Goal: Answer question/provide support

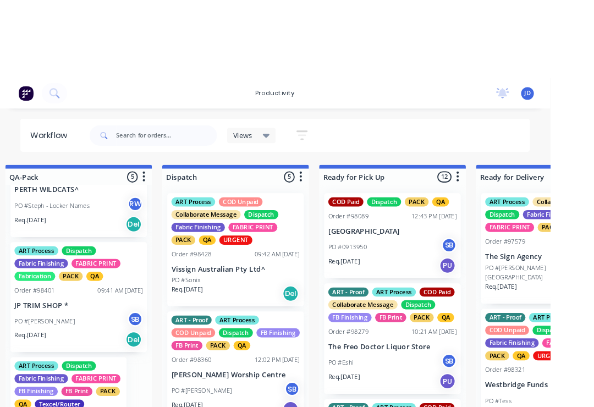
scroll to position [0, 2919]
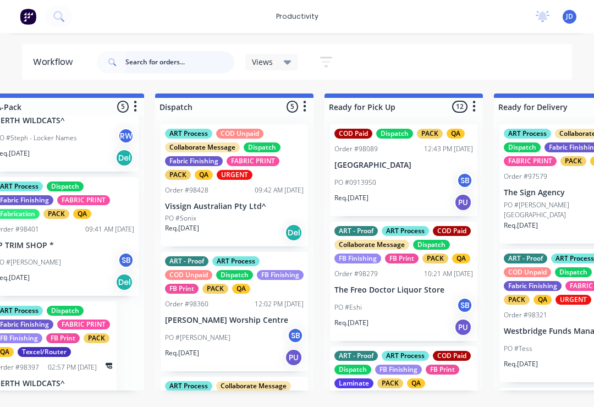
click at [138, 65] on input "text" at bounding box center [179, 62] width 109 height 22
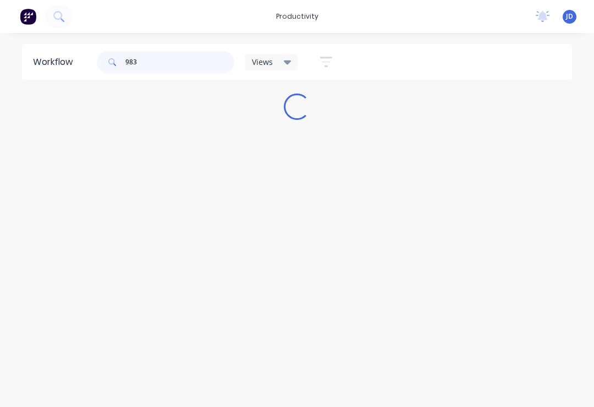
scroll to position [0, 0]
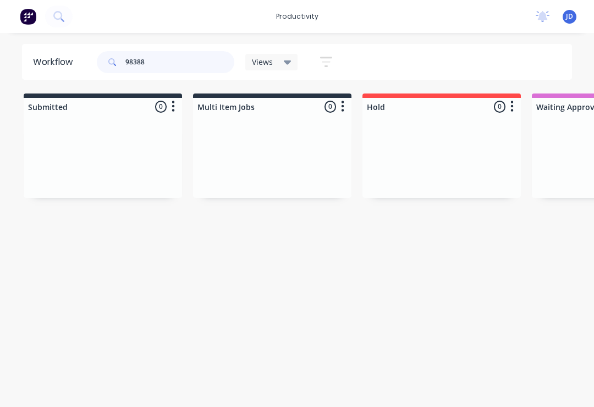
type input "98388"
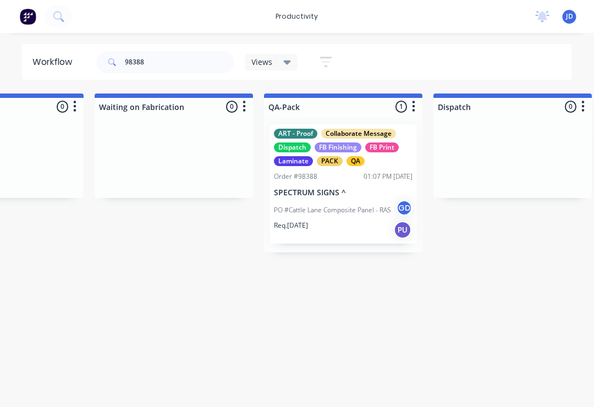
scroll to position [0, 2640]
click at [346, 185] on div "ART - Proof Collaborate Message Dispatch FB Finishing FB Print Laminate PACK QA…" at bounding box center [344, 183] width 147 height 119
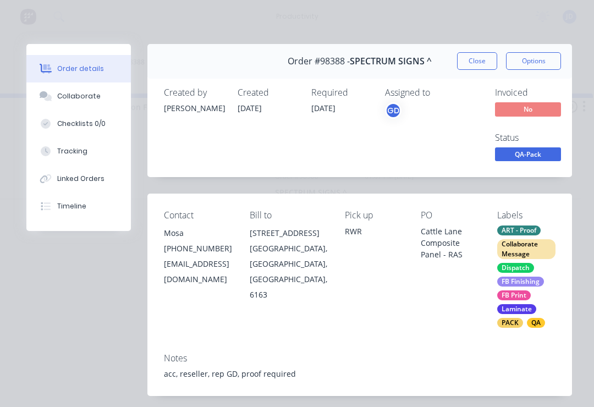
click at [86, 102] on button "Collaborate" at bounding box center [78, 97] width 105 height 28
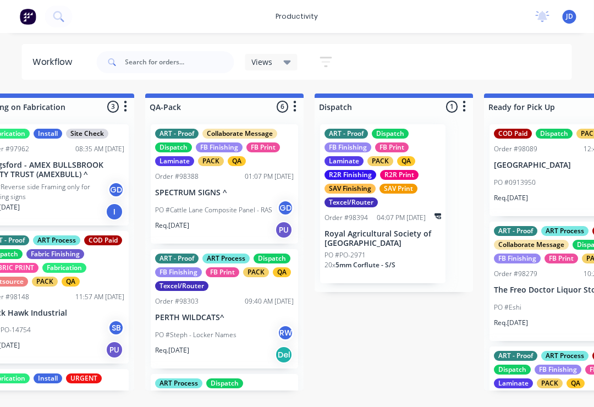
scroll to position [0, 2760]
click at [222, 184] on div "ART - Proof Collaborate Message Dispatch FB Finishing FB Print Laminate PACK QA…" at bounding box center [223, 183] width 147 height 119
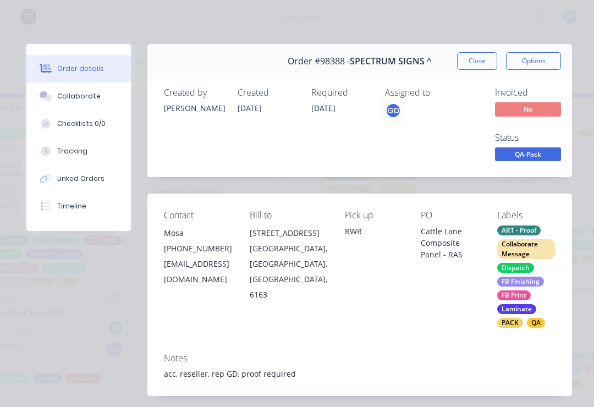
click at [84, 96] on div "Collaborate" at bounding box center [78, 96] width 43 height 10
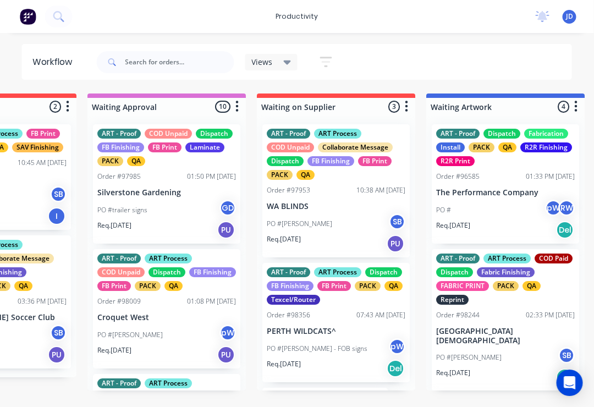
scroll to position [0, 448]
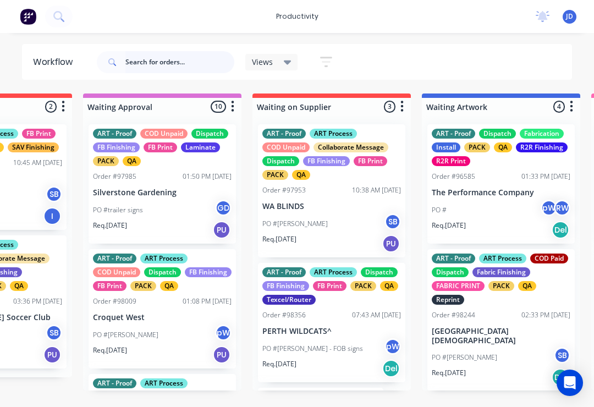
click at [145, 67] on input "text" at bounding box center [179, 62] width 109 height 22
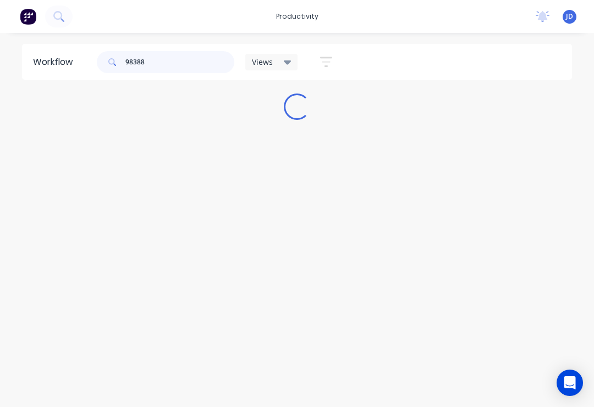
scroll to position [0, 0]
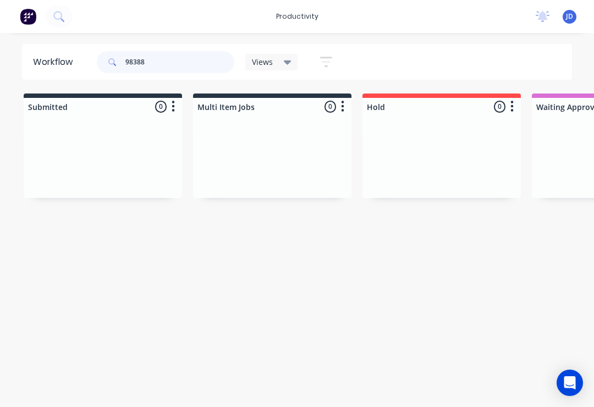
type input "98388"
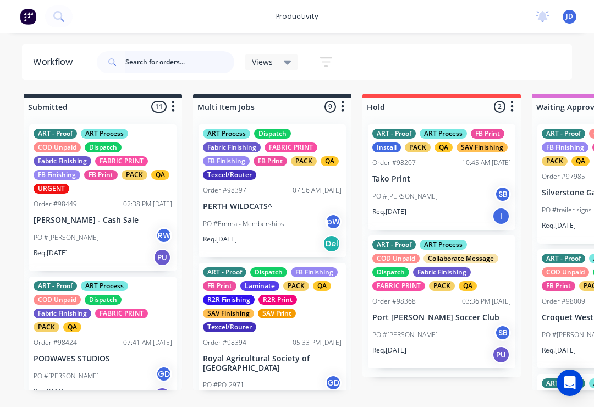
click at [154, 65] on input "text" at bounding box center [179, 62] width 109 height 22
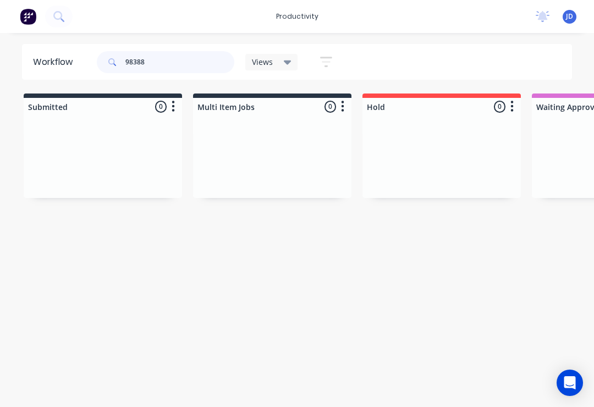
type input "98388"
click at [181, 156] on div at bounding box center [103, 157] width 158 height 83
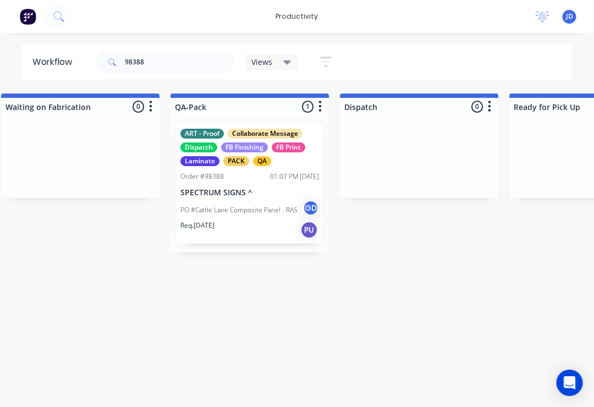
click at [249, 178] on div "Order #98388 01:07 PM 28/08/25" at bounding box center [250, 177] width 139 height 10
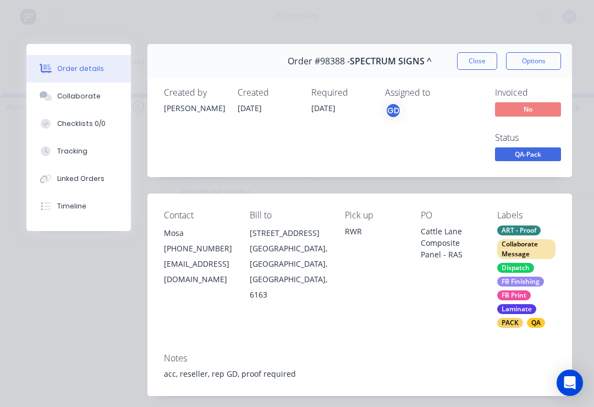
click at [90, 96] on div "Collaborate" at bounding box center [78, 96] width 43 height 10
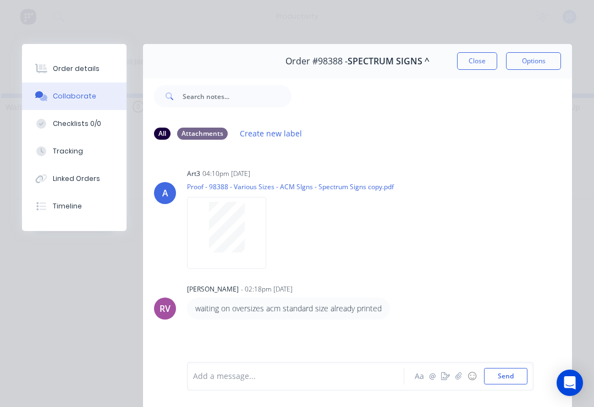
click at [455, 376] on button "button" at bounding box center [458, 376] width 13 height 13
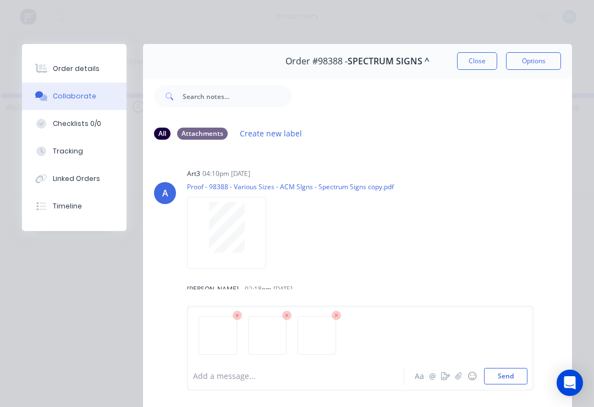
click at [512, 379] on button "Send" at bounding box center [505, 376] width 43 height 17
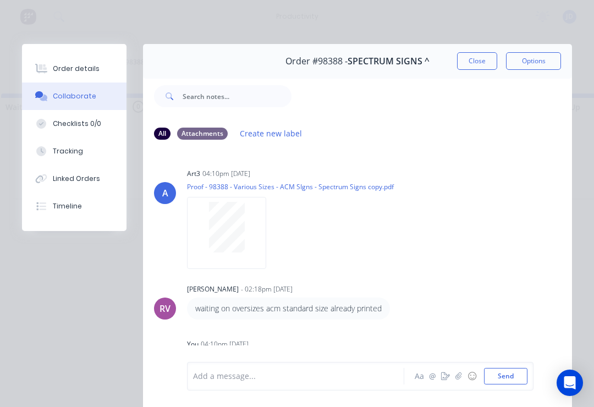
scroll to position [-1, 0]
click at [483, 61] on button "Close" at bounding box center [477, 61] width 40 height 18
